Goal: Find specific page/section: Find specific page/section

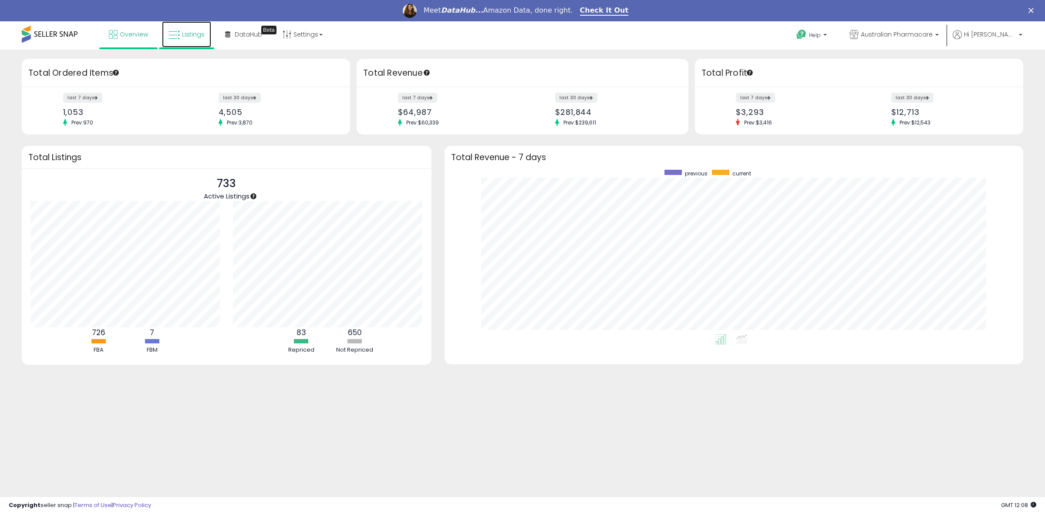
click at [187, 37] on span "Listings" at bounding box center [193, 34] width 23 height 9
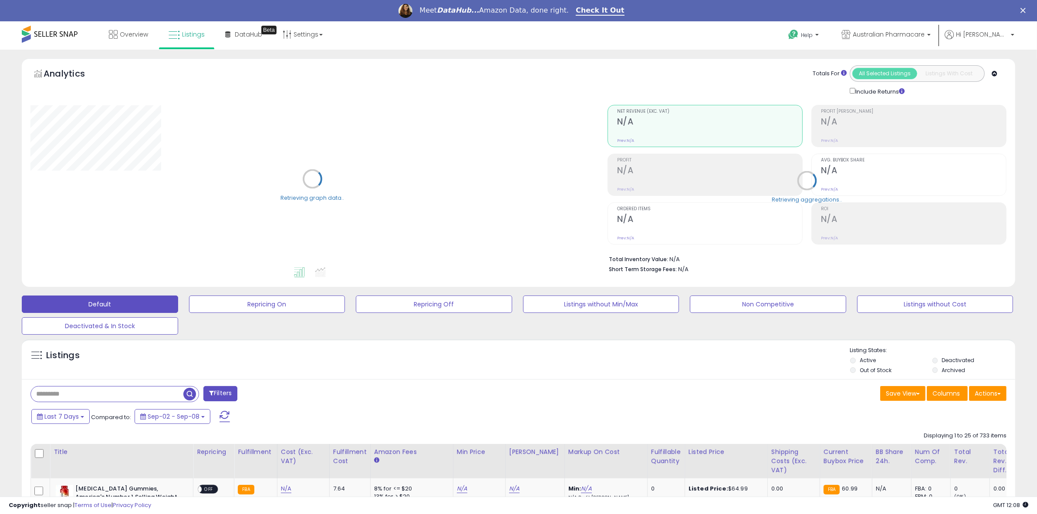
click at [154, 393] on input "text" at bounding box center [107, 394] width 152 height 15
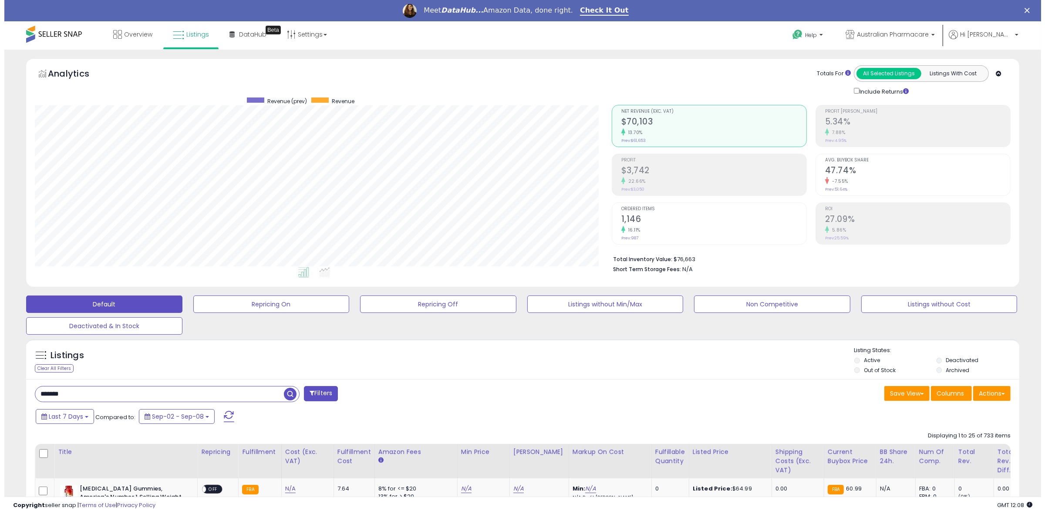
scroll to position [179, 577]
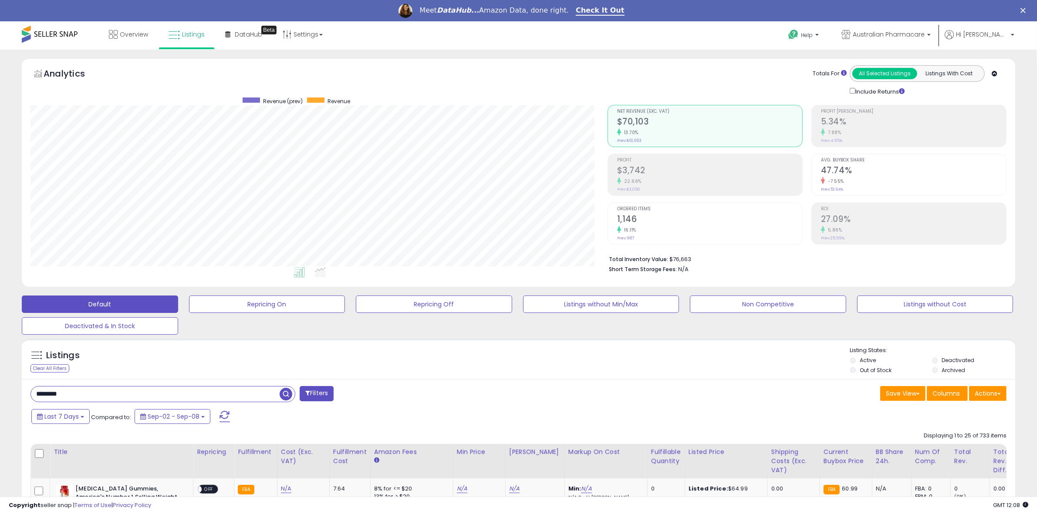
type input "********"
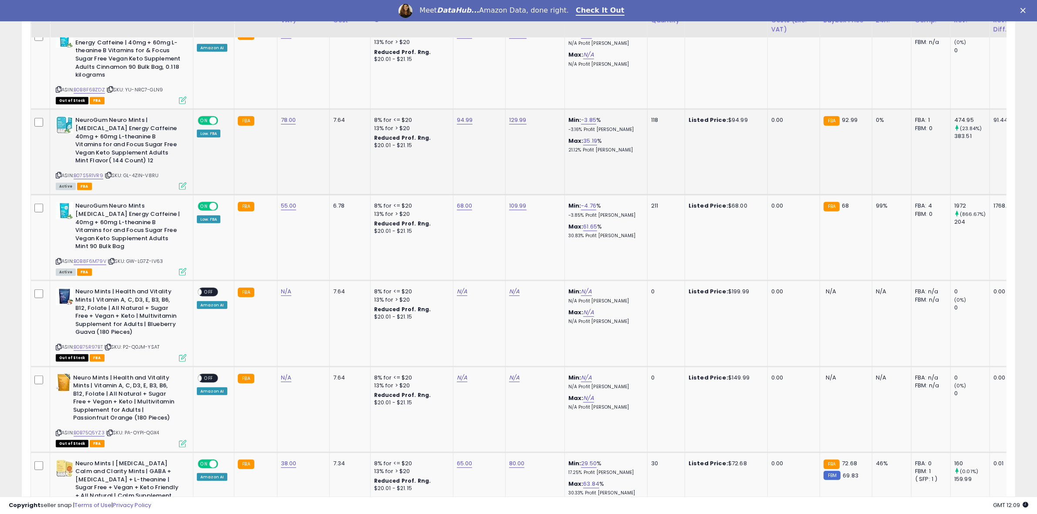
scroll to position [544, 0]
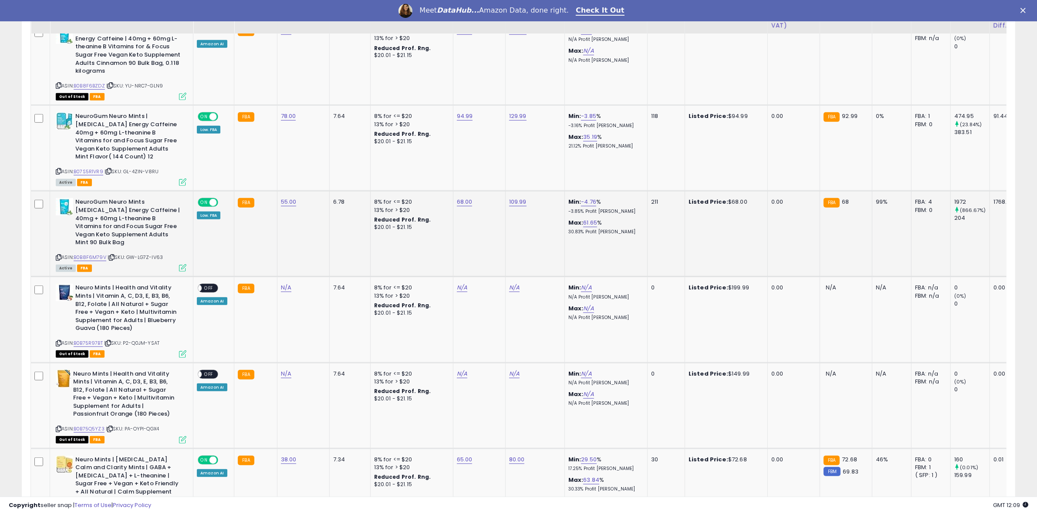
click at [208, 199] on span "ON" at bounding box center [204, 202] width 11 height 7
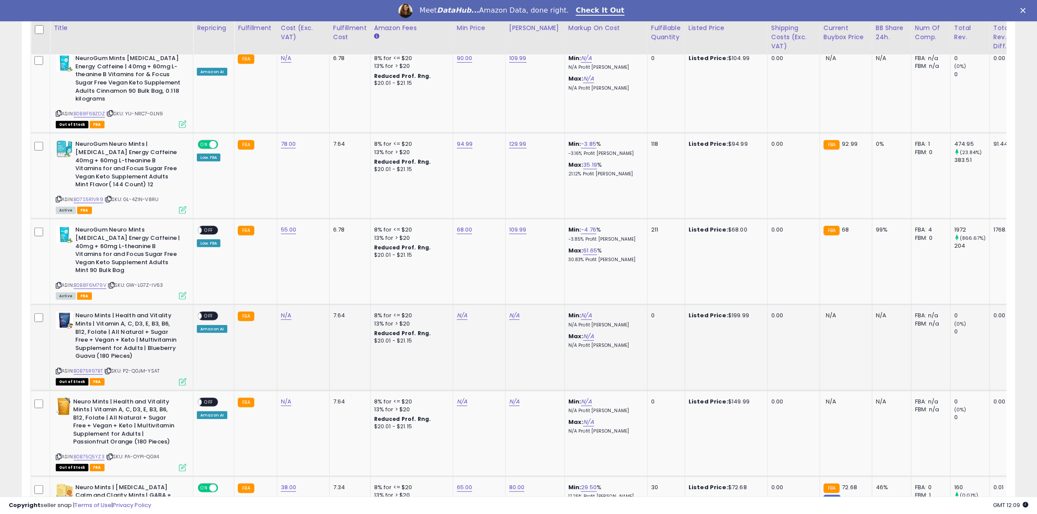
scroll to position [490, 0]
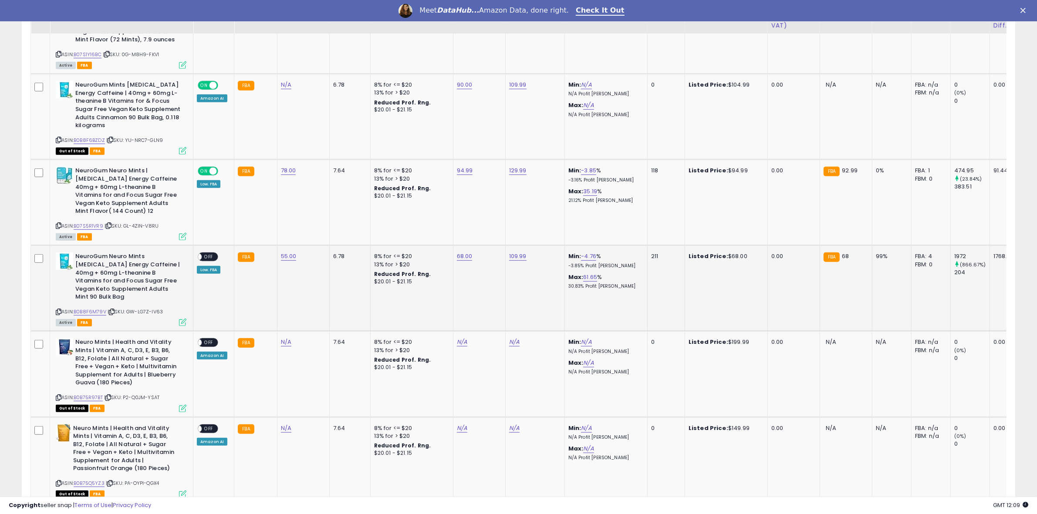
click at [471, 270] on td "68.00" at bounding box center [479, 289] width 52 height 86
